Goal: Transaction & Acquisition: Purchase product/service

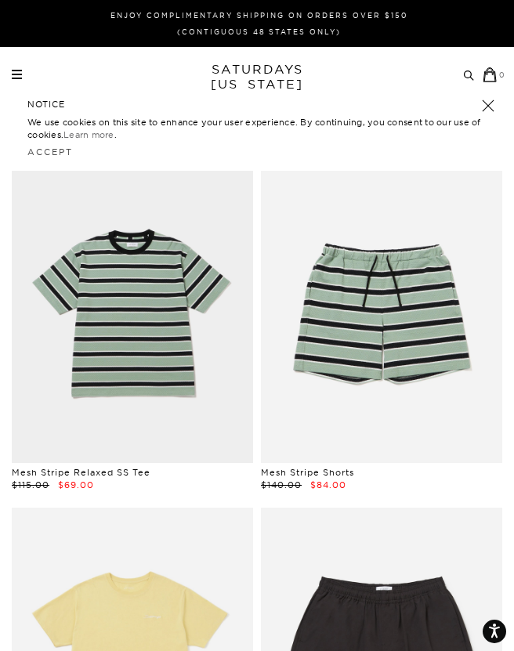
click at [481, 111] on div "NOTICE We use cookies on this site to enhance your user experience. By continui…" at bounding box center [257, 130] width 490 height 81
click at [482, 110] on link at bounding box center [488, 106] width 22 height 22
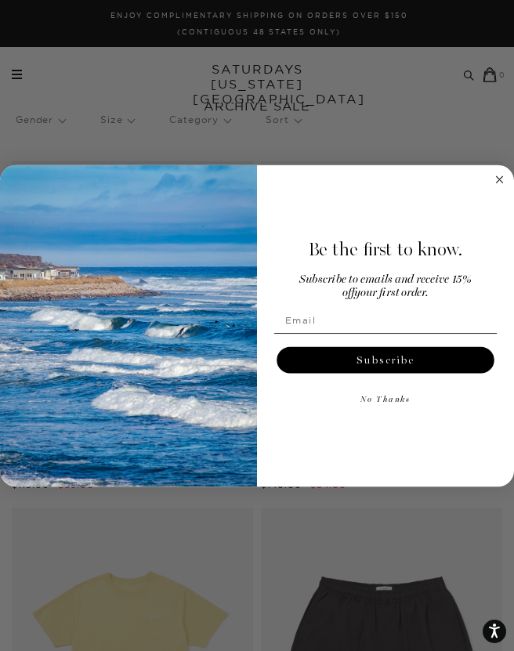
click at [502, 183] on icon "Close dialog" at bounding box center [499, 179] width 6 height 6
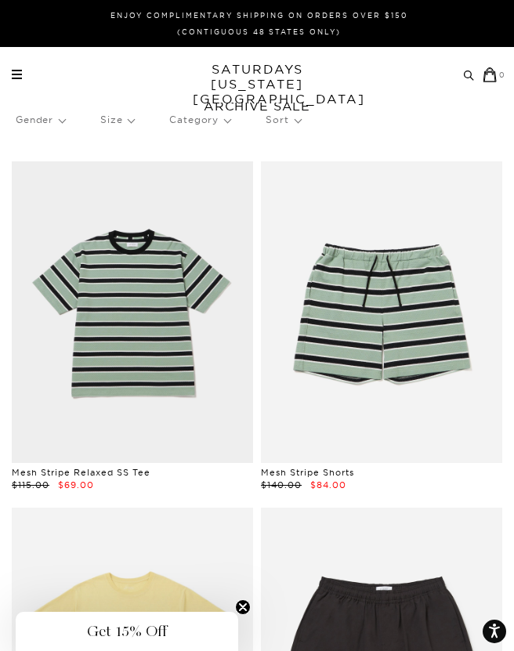
click at [122, 119] on p "Size" at bounding box center [117, 120] width 34 height 36
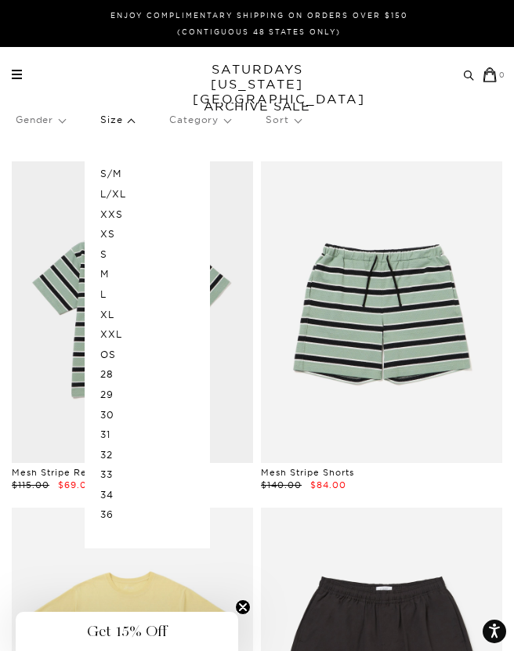
click at [118, 288] on p "L" at bounding box center [147, 294] width 94 height 20
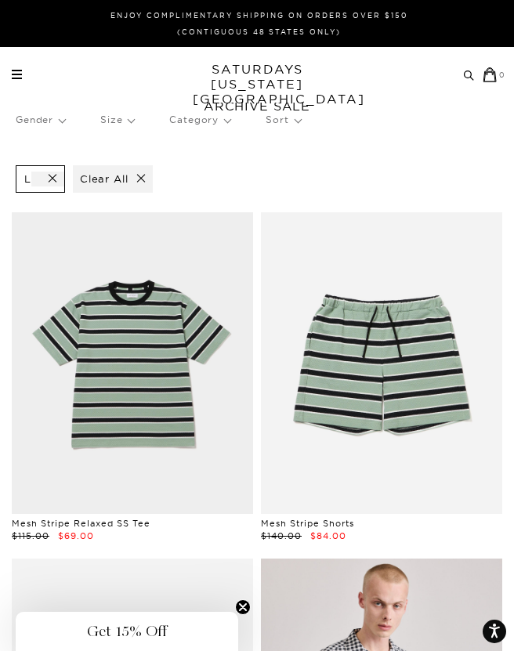
click at [129, 122] on p "Size" at bounding box center [117, 120] width 34 height 36
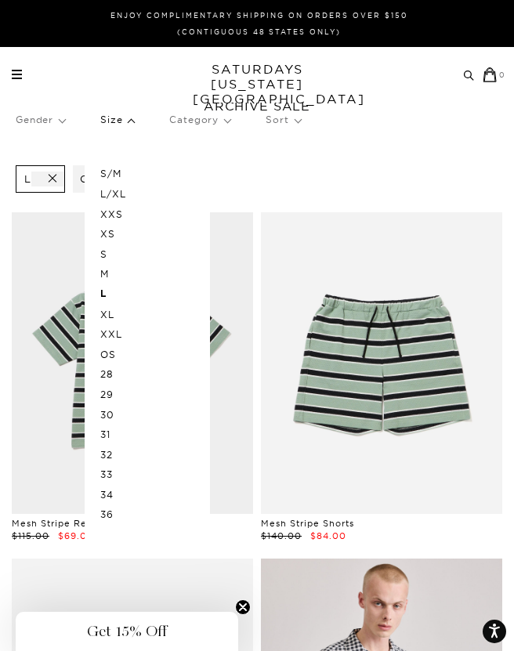
click at [116, 351] on p "OS" at bounding box center [147, 355] width 94 height 20
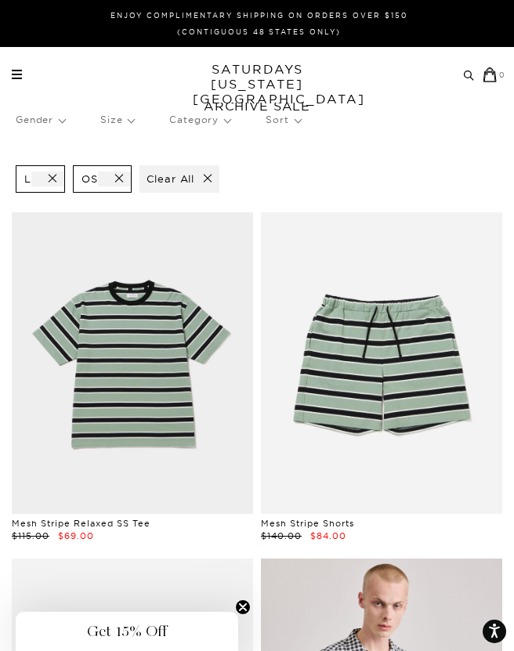
click at [119, 128] on p "Size" at bounding box center [117, 120] width 34 height 36
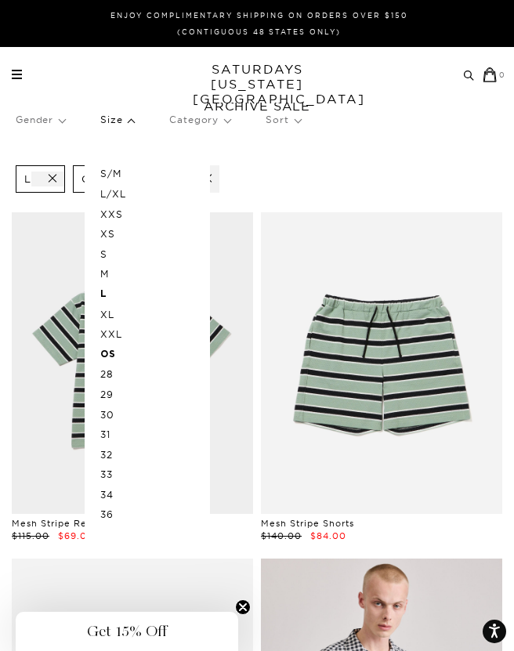
click at [111, 465] on p "33" at bounding box center [147, 475] width 94 height 20
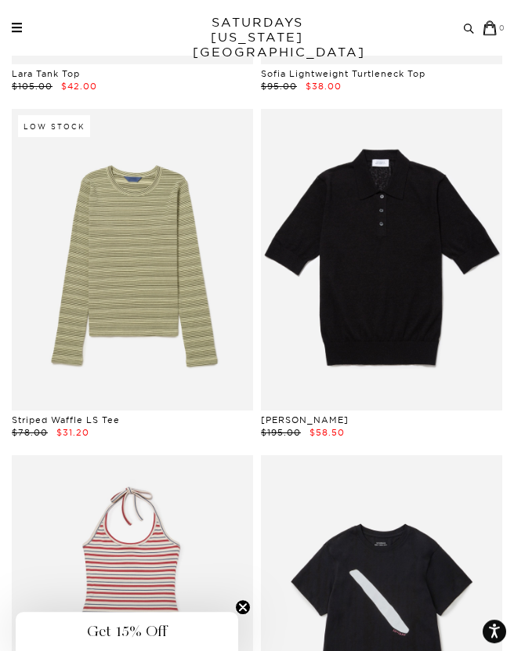
scroll to position [24367, 0]
click at [371, 230] on link at bounding box center [381, 260] width 241 height 302
